Goal: Consume media (video, audio): Consume media (video, audio)

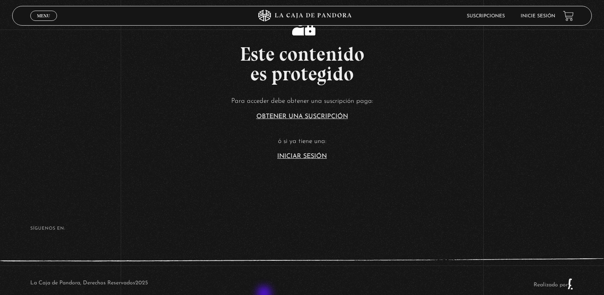
scroll to position [177, 0]
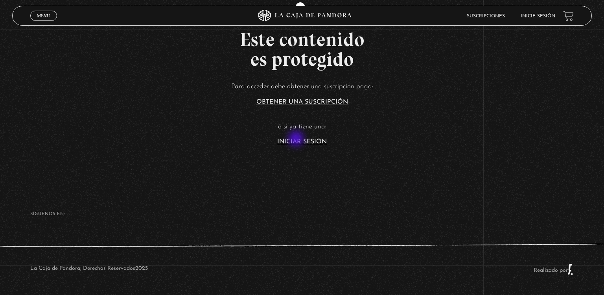
click at [297, 139] on link "Iniciar Sesión" at bounding box center [302, 141] width 50 height 6
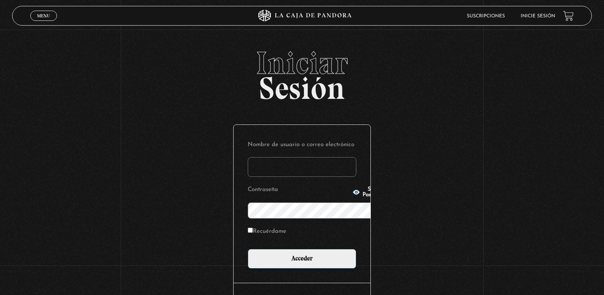
click at [297, 157] on input "Nombre de usuario o correo electrónico" at bounding box center [302, 167] width 109 height 20
type input "lizmy2487@gmail.com"
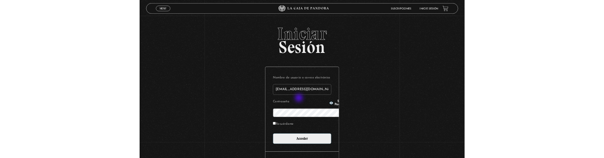
scroll to position [7, 0]
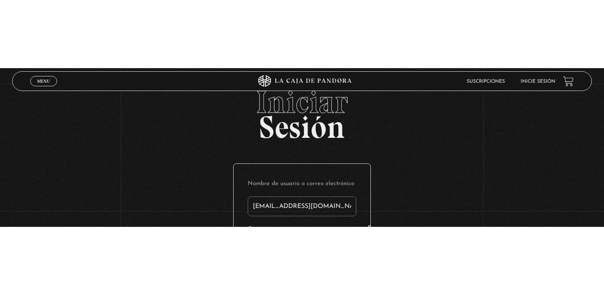
scroll to position [0, 0]
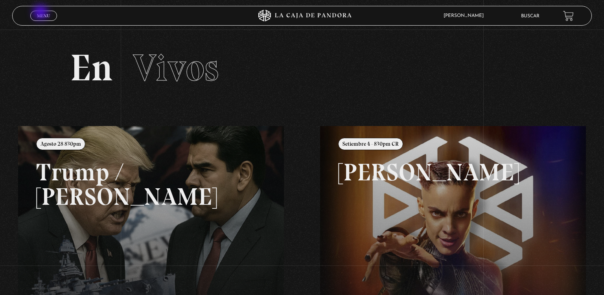
click at [41, 13] on span "Menu" at bounding box center [43, 15] width 13 height 5
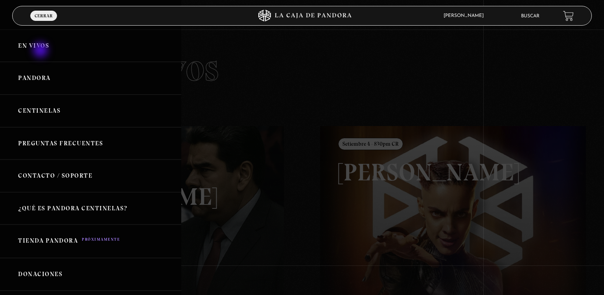
click at [41, 51] on link "En vivos" at bounding box center [90, 45] width 181 height 33
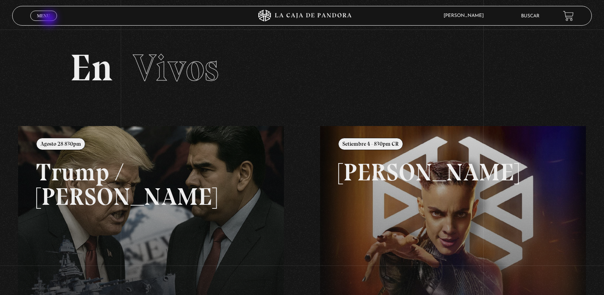
click at [50, 20] on span "Cerrar" at bounding box center [44, 23] width 18 height 6
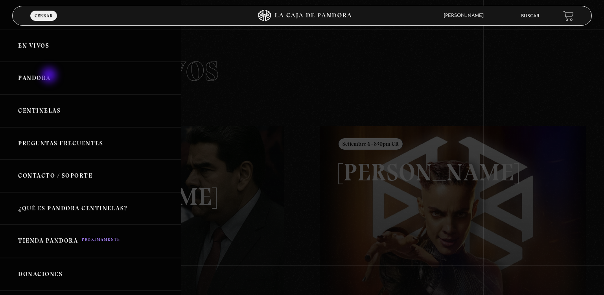
click at [50, 76] on link "Pandora" at bounding box center [90, 78] width 181 height 33
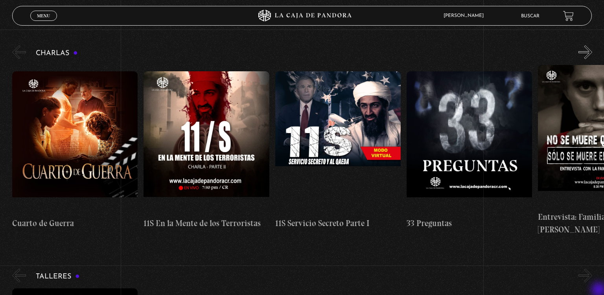
scroll to position [126, 0]
click at [580, 56] on button "»" at bounding box center [585, 52] width 14 height 14
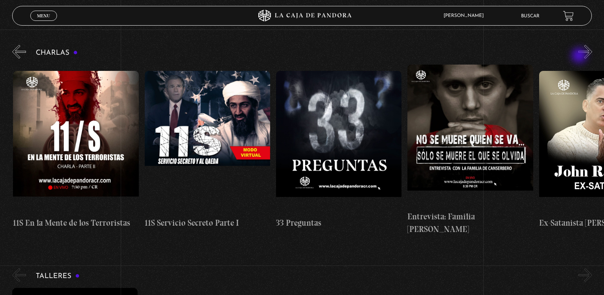
click at [580, 56] on button "»" at bounding box center [585, 52] width 14 height 14
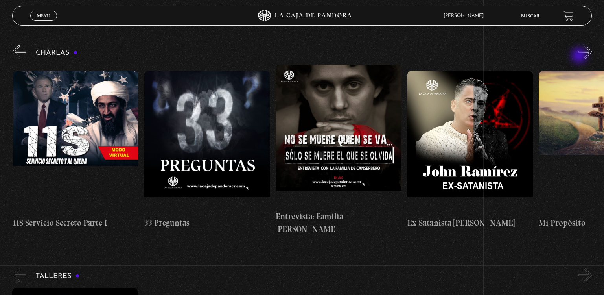
click at [580, 56] on button "»" at bounding box center [585, 52] width 14 height 14
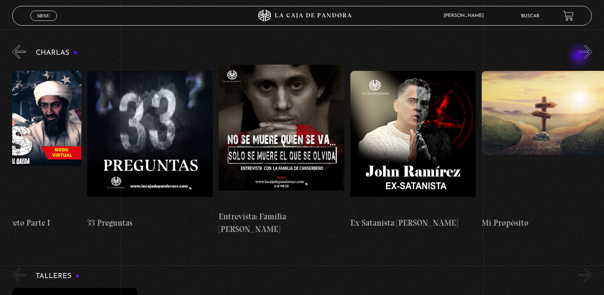
scroll to position [0, 328]
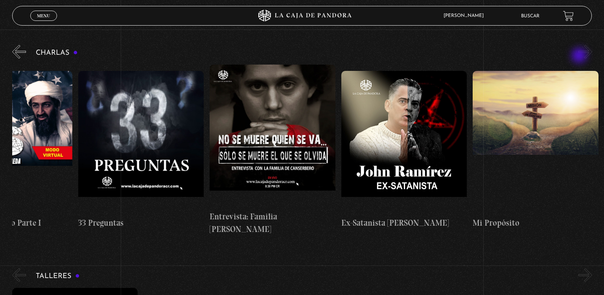
click at [580, 56] on button "»" at bounding box center [585, 52] width 14 height 14
click at [20, 57] on button "«" at bounding box center [19, 52] width 14 height 14
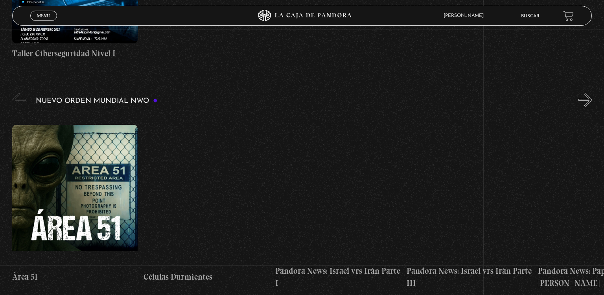
scroll to position [522, 0]
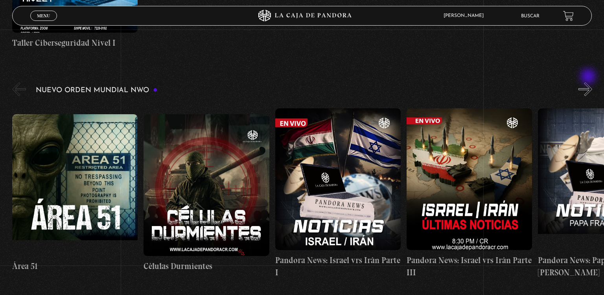
click at [589, 82] on button "»" at bounding box center [585, 89] width 14 height 14
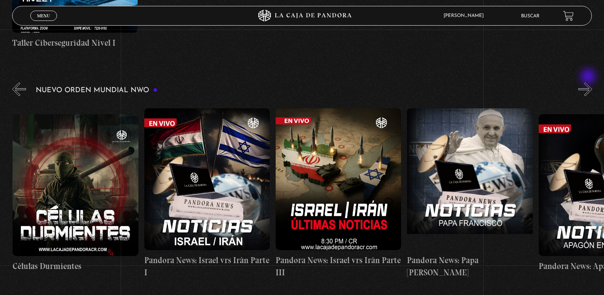
scroll to position [0, 131]
click at [589, 82] on button "»" at bounding box center [585, 89] width 14 height 14
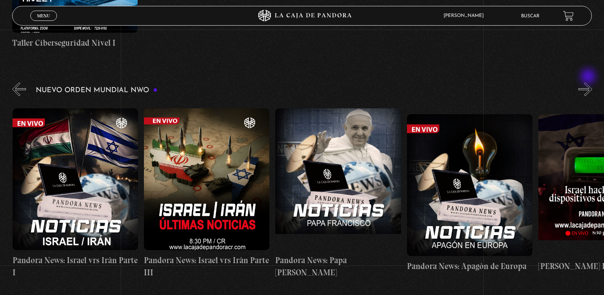
click at [589, 82] on button "»" at bounding box center [585, 89] width 14 height 14
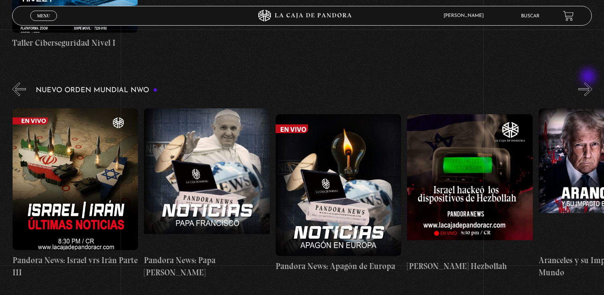
scroll to position [0, 394]
click at [589, 82] on button "»" at bounding box center [585, 89] width 14 height 14
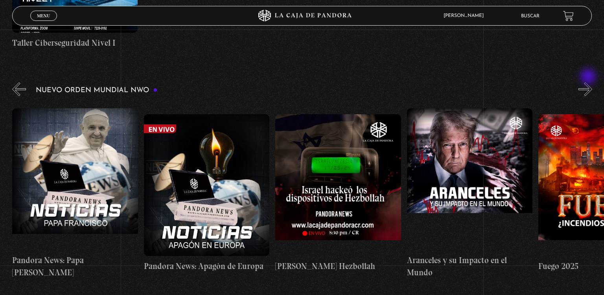
click at [589, 82] on button "»" at bounding box center [585, 89] width 14 height 14
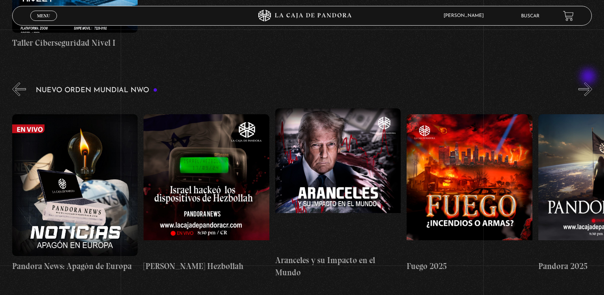
click at [589, 82] on button "»" at bounding box center [585, 89] width 14 height 14
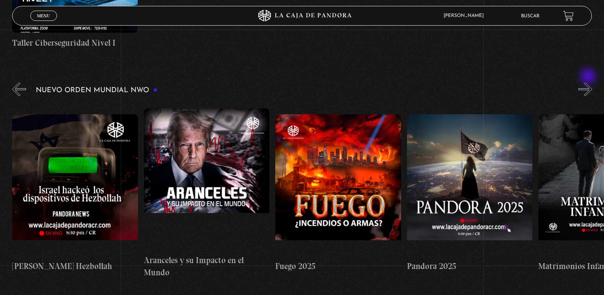
click at [589, 82] on button "»" at bounding box center [585, 89] width 14 height 14
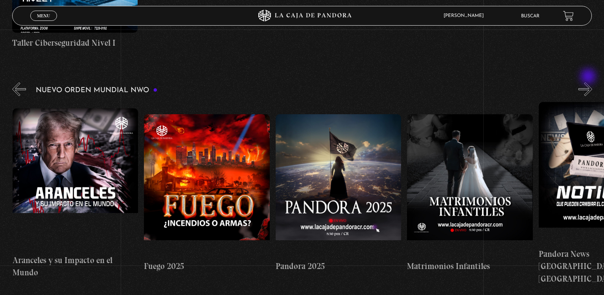
scroll to position [0, 920]
click at [589, 82] on button "»" at bounding box center [585, 89] width 14 height 14
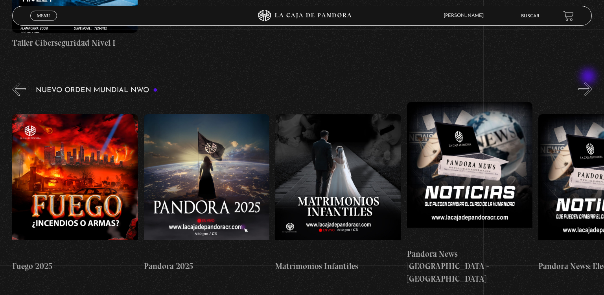
click at [589, 82] on button "»" at bounding box center [585, 89] width 14 height 14
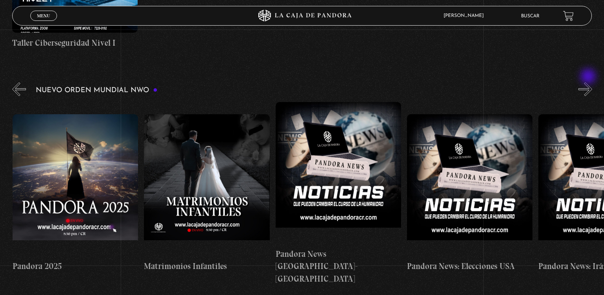
click at [589, 82] on button "»" at bounding box center [585, 89] width 14 height 14
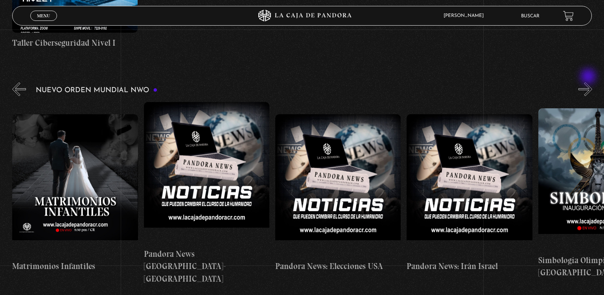
click at [589, 82] on button "»" at bounding box center [585, 89] width 14 height 14
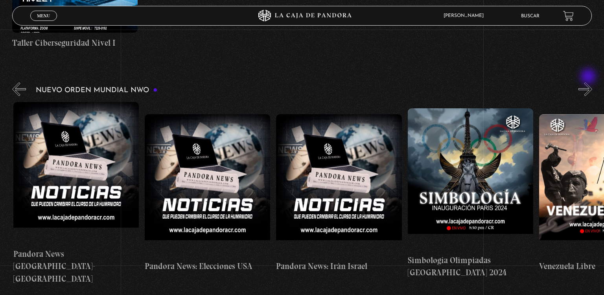
scroll to position [0, 1446]
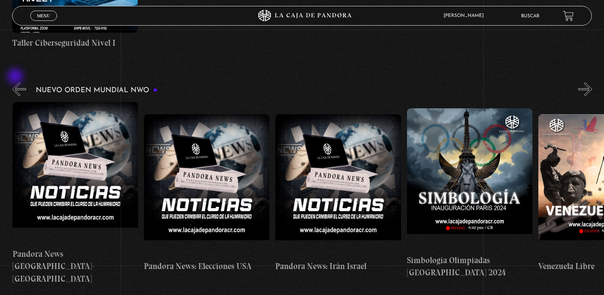
click at [16, 82] on button "«" at bounding box center [19, 89] width 14 height 14
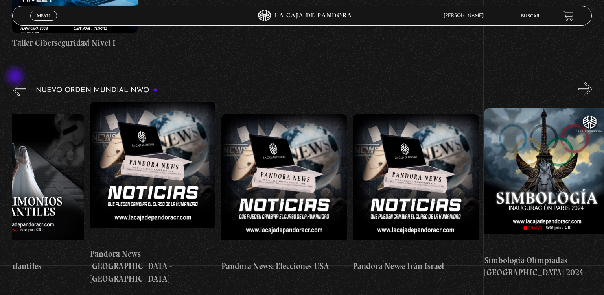
click at [16, 82] on button "«" at bounding box center [19, 89] width 14 height 14
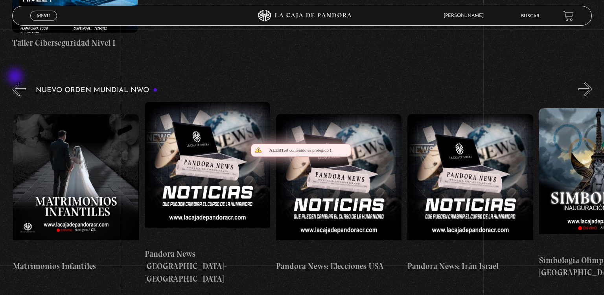
click at [16, 82] on button "«" at bounding box center [19, 89] width 14 height 14
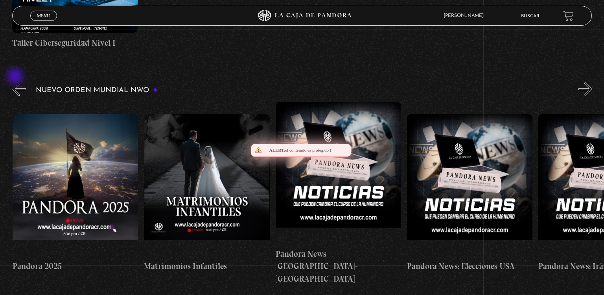
click at [16, 82] on button "«" at bounding box center [19, 89] width 14 height 14
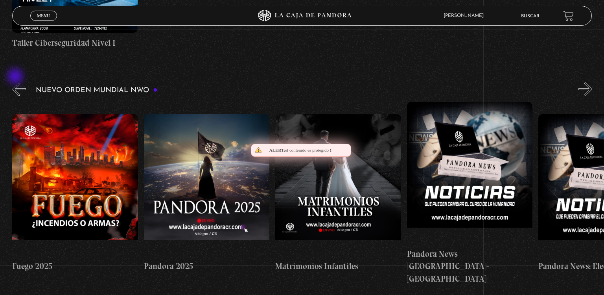
click at [16, 82] on button "«" at bounding box center [19, 89] width 14 height 14
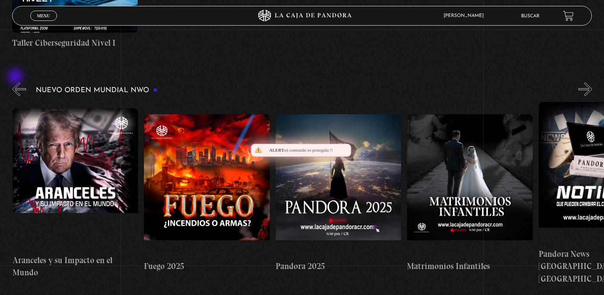
click at [16, 82] on button "«" at bounding box center [19, 89] width 14 height 14
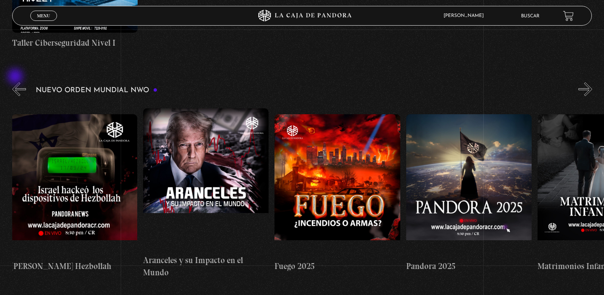
click at [16, 82] on button "«" at bounding box center [19, 89] width 14 height 14
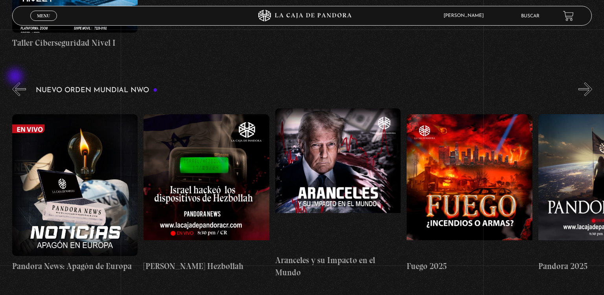
click at [16, 82] on button "«" at bounding box center [19, 89] width 14 height 14
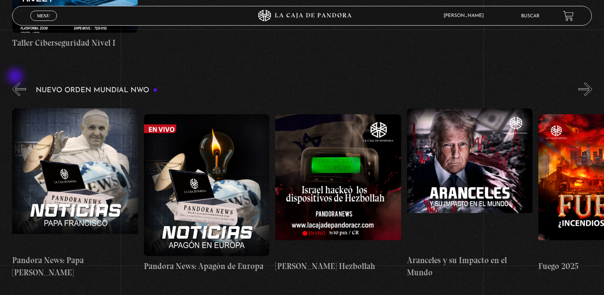
click at [16, 82] on button "«" at bounding box center [19, 89] width 14 height 14
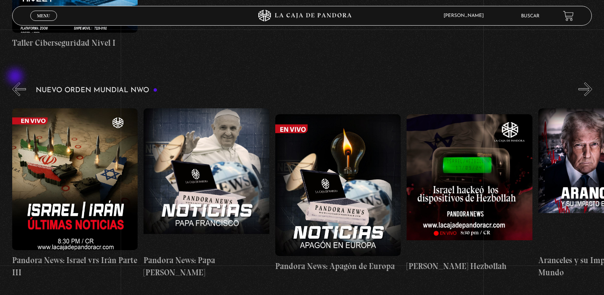
click at [16, 82] on button "«" at bounding box center [19, 89] width 14 height 14
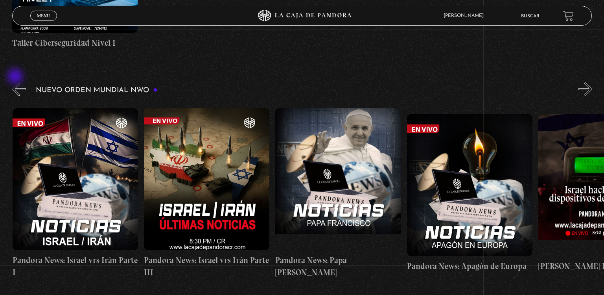
click at [16, 82] on button "«" at bounding box center [19, 89] width 14 height 14
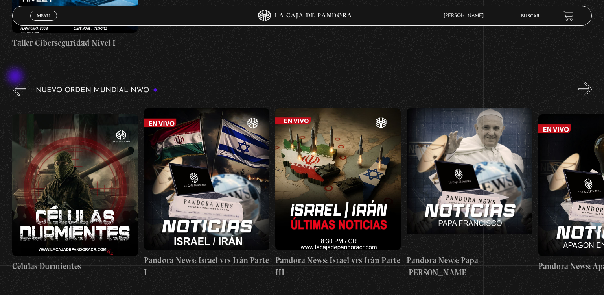
click at [16, 82] on button "«" at bounding box center [19, 89] width 14 height 14
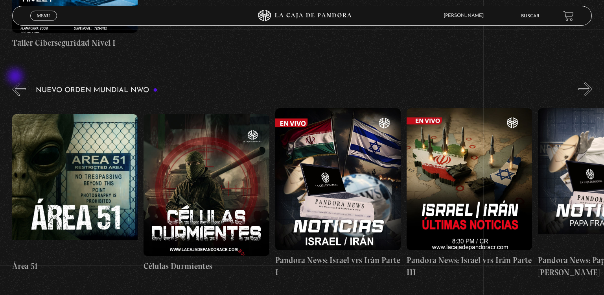
scroll to position [0, 0]
click at [16, 82] on button "«" at bounding box center [19, 89] width 14 height 14
click at [29, 148] on figure at bounding box center [74, 185] width 125 height 142
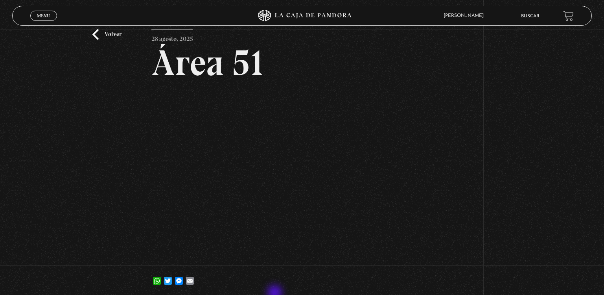
scroll to position [44, 0]
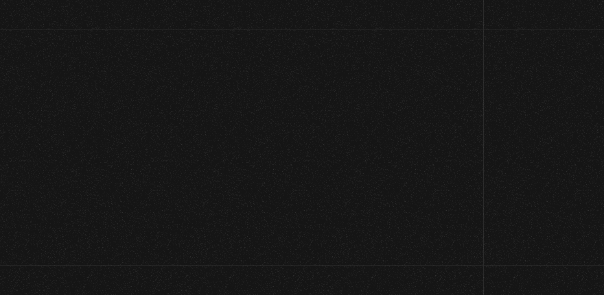
scroll to position [44, 0]
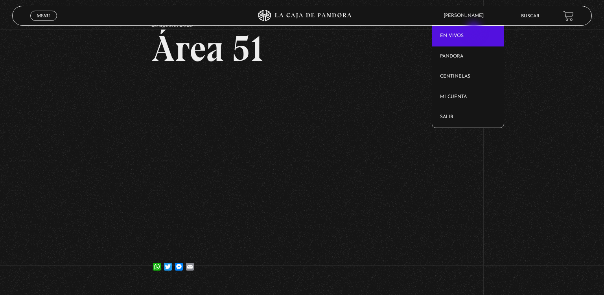
click at [475, 31] on link "En vivos" at bounding box center [468, 36] width 72 height 20
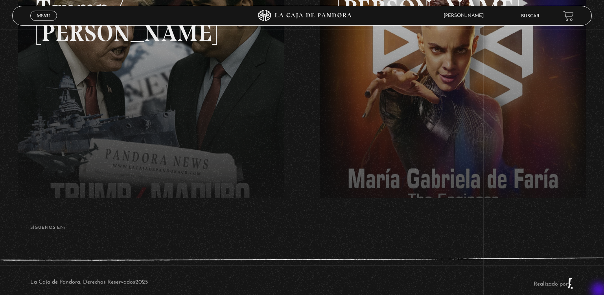
scroll to position [177, 0]
